Goal: Register for event/course

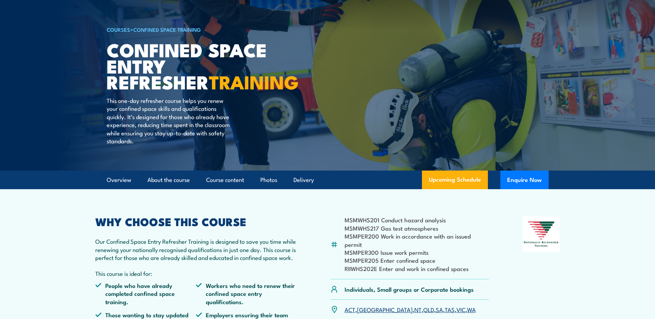
scroll to position [69, 0]
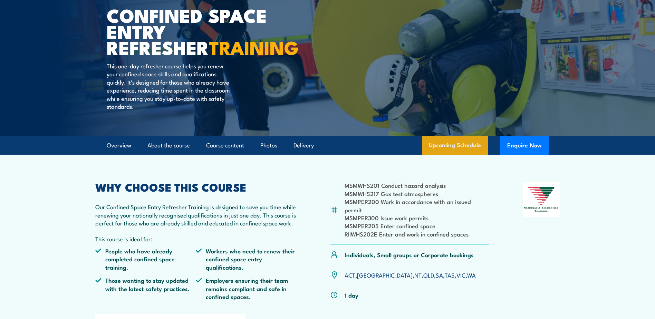
click at [463, 145] on link "Upcoming Schedule" at bounding box center [455, 145] width 66 height 19
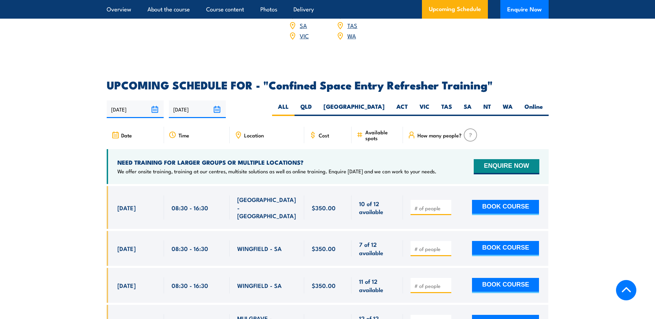
scroll to position [1156, 0]
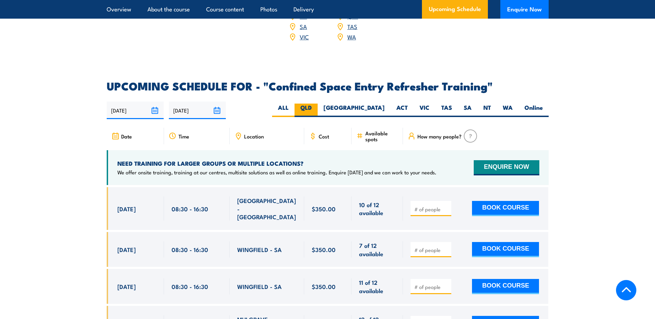
click at [318, 104] on label "QLD" at bounding box center [306, 110] width 23 height 13
click at [316, 104] on input "QLD" at bounding box center [314, 106] width 4 height 4
radio input "true"
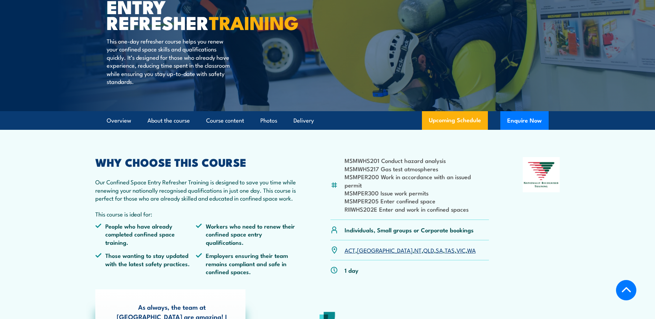
scroll to position [85, 0]
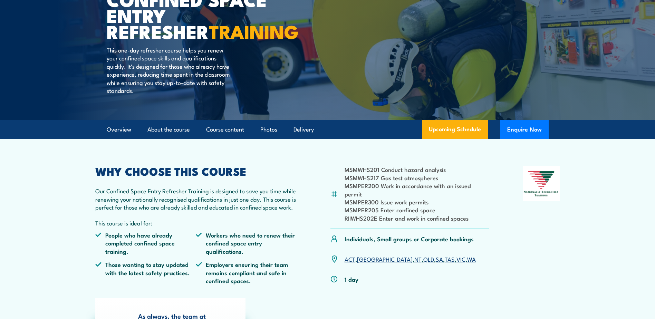
click at [424, 255] on link "QLD" at bounding box center [429, 259] width 11 height 8
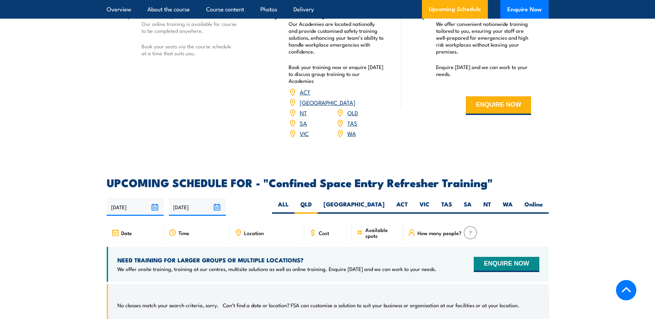
scroll to position [1049, 0]
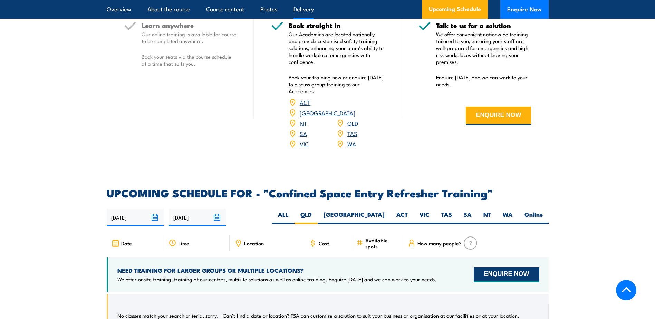
click at [525, 267] on button "ENQUIRE NOW" at bounding box center [506, 274] width 65 height 15
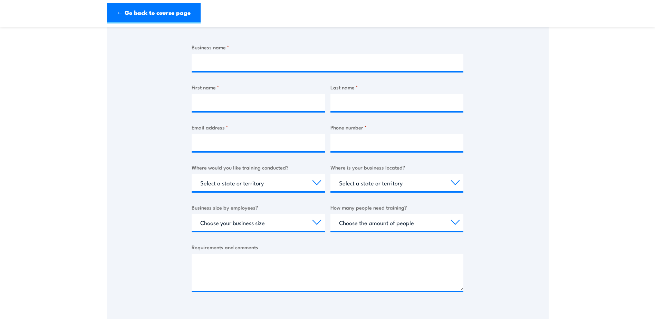
scroll to position [138, 0]
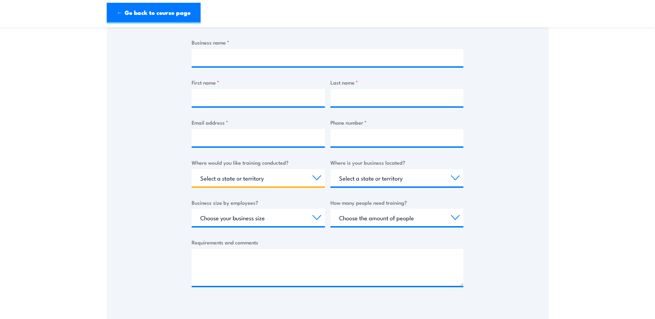
click at [318, 179] on select "Select a state or territory Nationally - multiple locations QLD NSW VIC SA ACT …" at bounding box center [258, 177] width 133 height 17
select select "QLD"
click at [192, 169] on select "Select a state or territory Nationally - multiple locations QLD NSW VIC SA ACT …" at bounding box center [258, 177] width 133 height 17
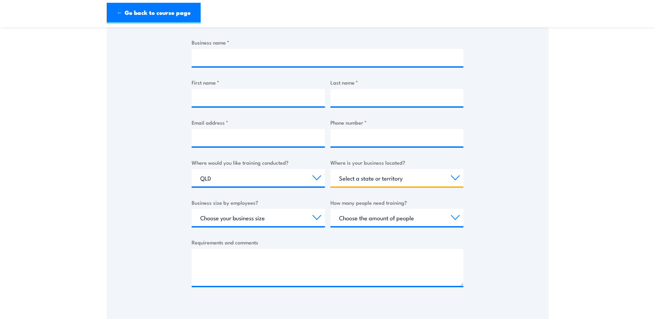
click at [454, 178] on select "Select a state or territory QLD NSW VIC SA ACT WA TAS NT" at bounding box center [397, 177] width 133 height 17
select select "QLD"
click at [331, 169] on select "Select a state or territory QLD NSW VIC SA ACT WA TAS NT" at bounding box center [397, 177] width 133 height 17
click at [317, 218] on select "Choose your business size 1 to 19 20 to 199 200+" at bounding box center [258, 217] width 133 height 17
select select "20 to 199"
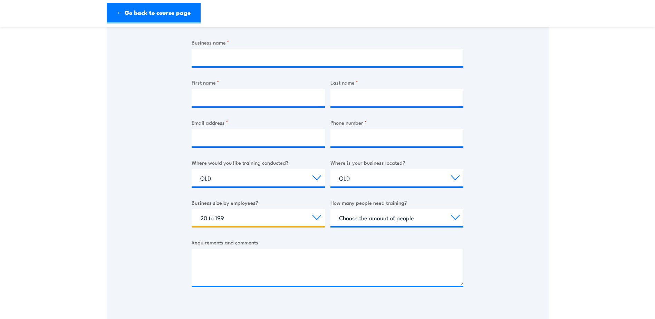
click at [192, 209] on select "Choose your business size 1 to 19 20 to 199 200+" at bounding box center [258, 217] width 133 height 17
click at [456, 218] on select "Choose the amount of people 1 to 4 5 to 19 20+" at bounding box center [397, 217] width 133 height 17
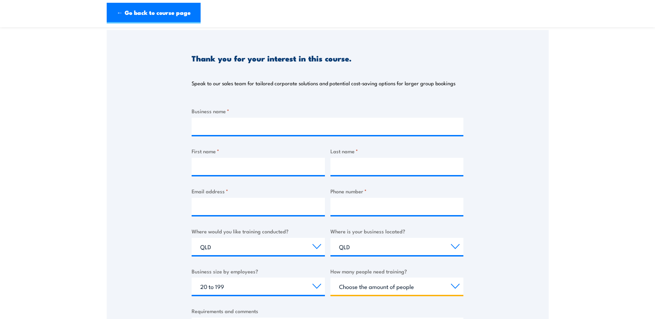
scroll to position [69, 0]
click at [497, 216] on div "Thank you for your interest in this course. Speak to our sales team for tailore…" at bounding box center [328, 202] width 442 height 345
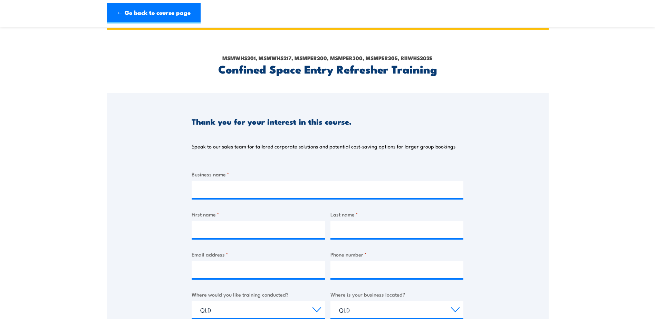
scroll to position [0, 0]
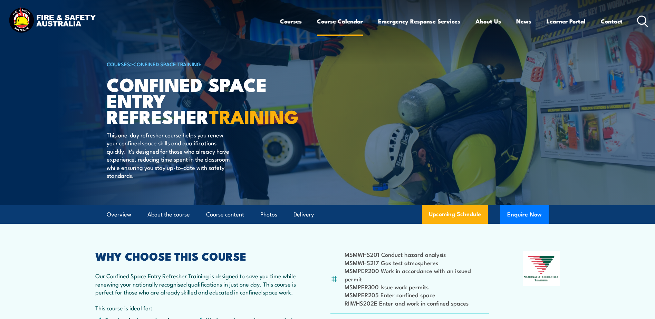
click at [336, 20] on link "Course Calendar" at bounding box center [340, 21] width 46 height 18
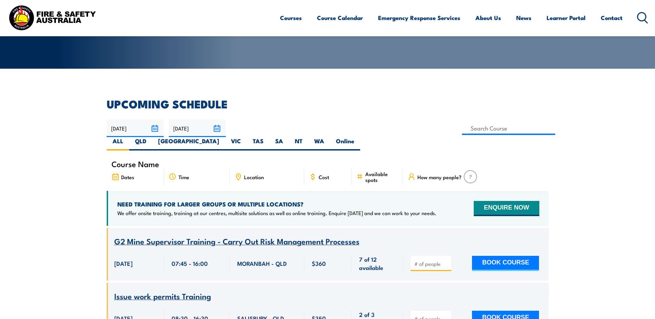
scroll to position [138, 0]
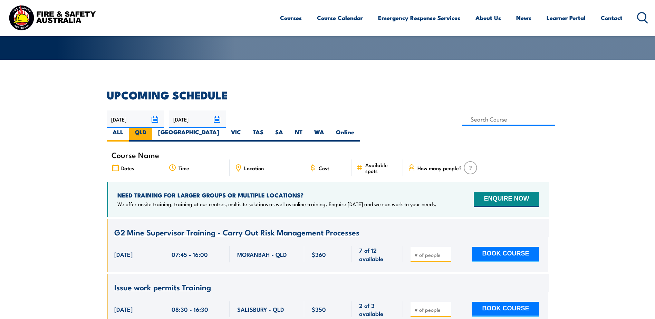
click at [152, 128] on label "QLD" at bounding box center [140, 134] width 23 height 13
click at [151, 128] on input "QLD" at bounding box center [148, 130] width 4 height 4
radio input "true"
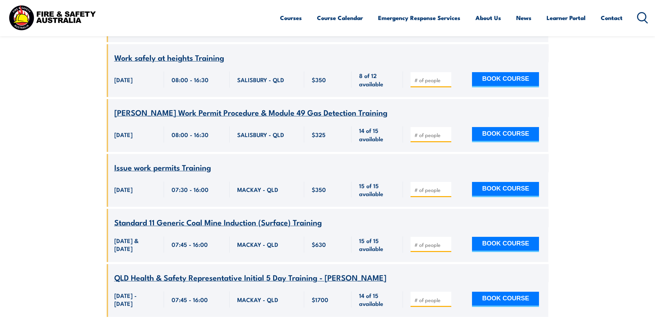
scroll to position [4753, 0]
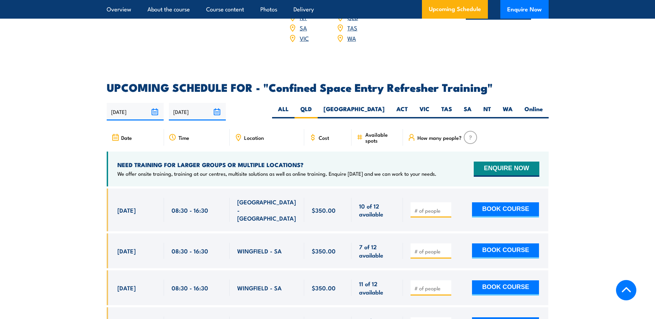
scroll to position [1156, 0]
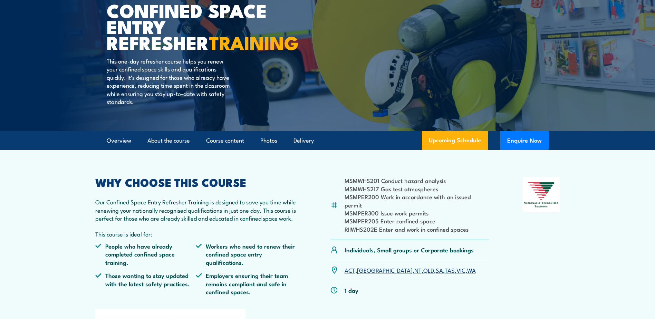
scroll to position [69, 0]
